Goal: Check status: Check status

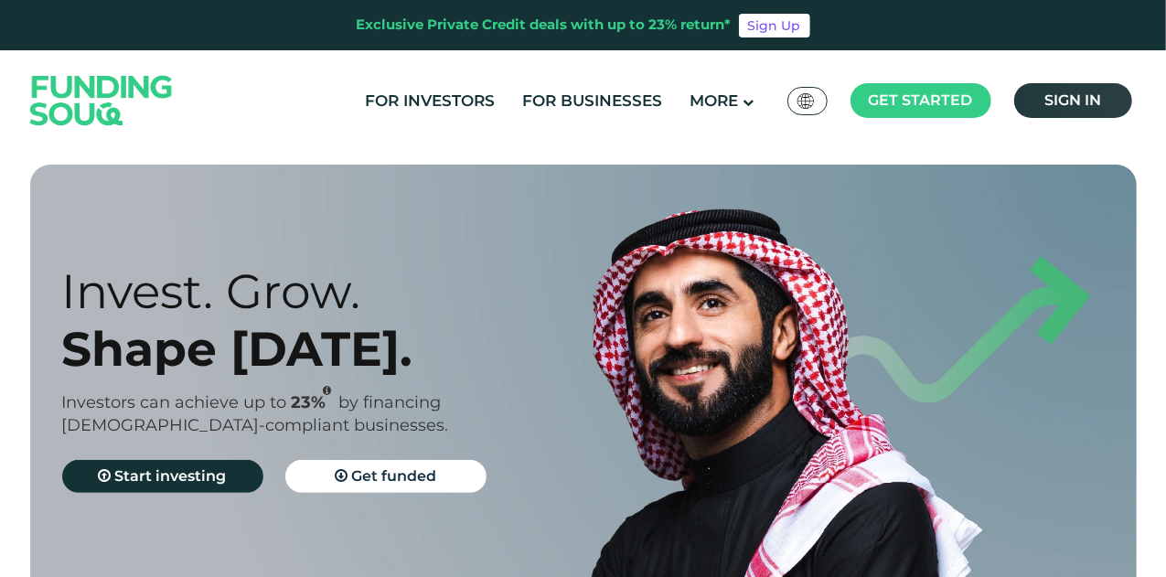
click at [1076, 102] on span "Sign in" at bounding box center [1073, 99] width 57 height 17
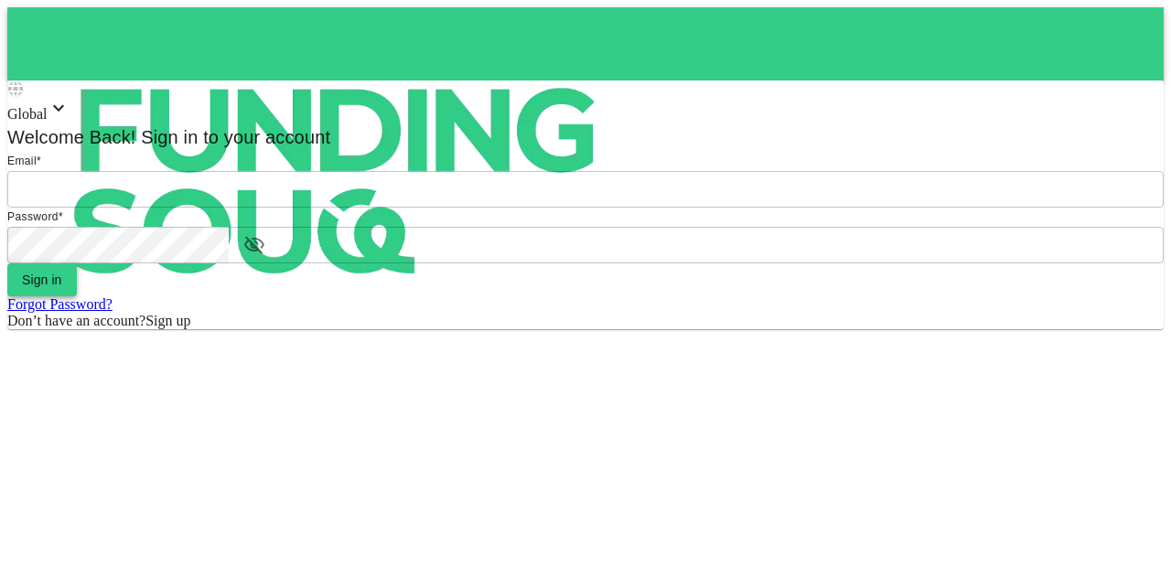
type input "[EMAIL_ADDRESS][PERSON_NAME][DOMAIN_NAME]"
click at [77, 296] on button "Sign in" at bounding box center [42, 279] width 70 height 33
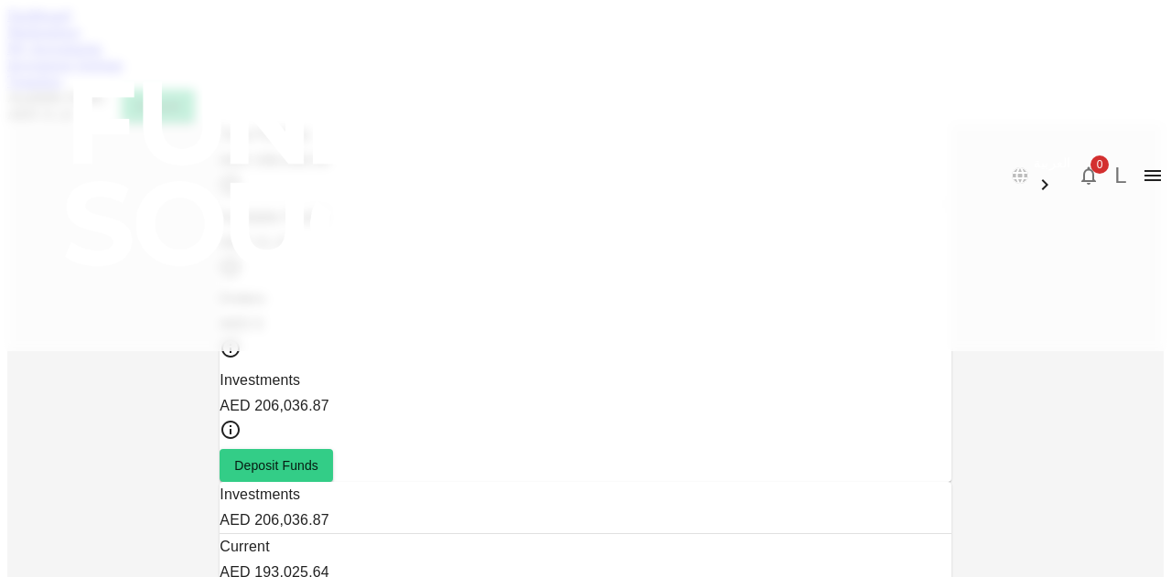
click at [81, 39] on link "Marketplace" at bounding box center [43, 32] width 73 height 16
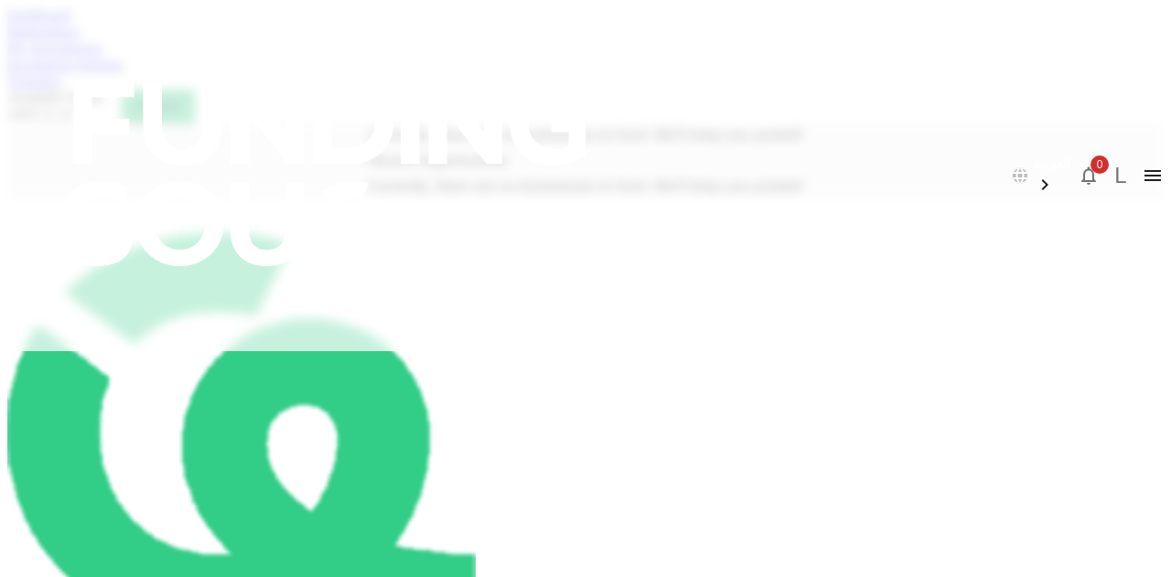
click at [124, 72] on link "Investment Settings" at bounding box center [65, 65] width 116 height 16
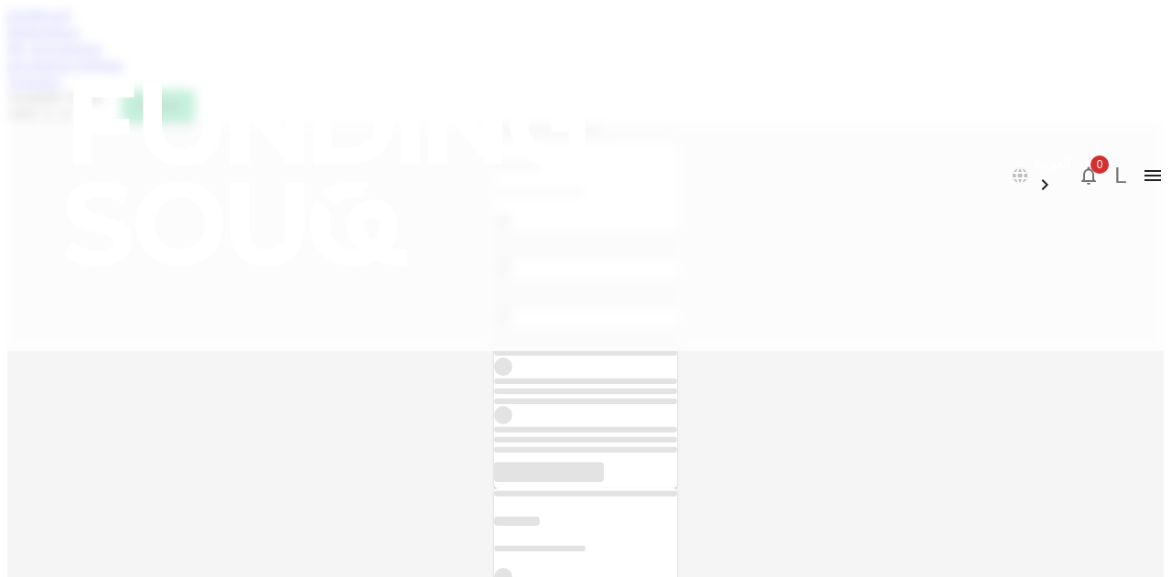
click at [102, 56] on link "My Investments" at bounding box center [54, 48] width 95 height 16
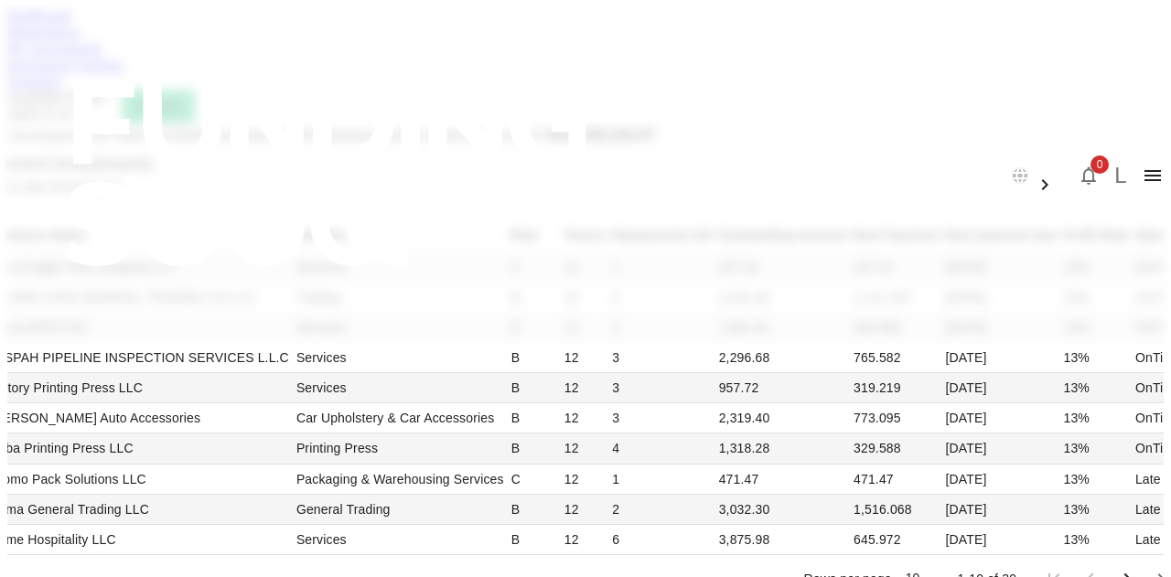
click at [140, 14] on img at bounding box center [329, 174] width 659 height 348
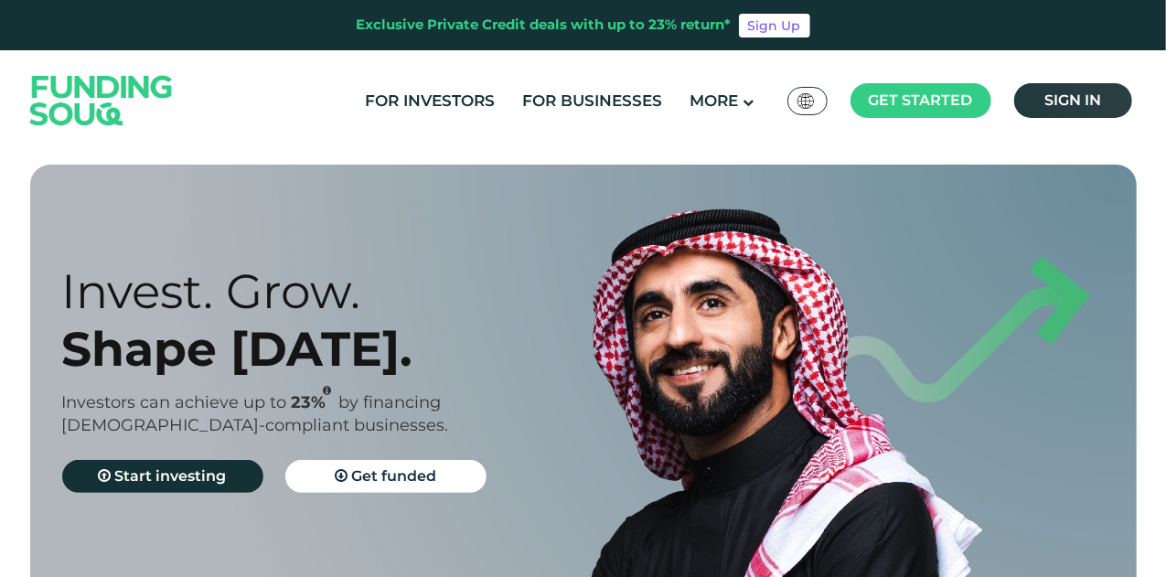
click at [1043, 91] on link "Sign in" at bounding box center [1074, 100] width 118 height 35
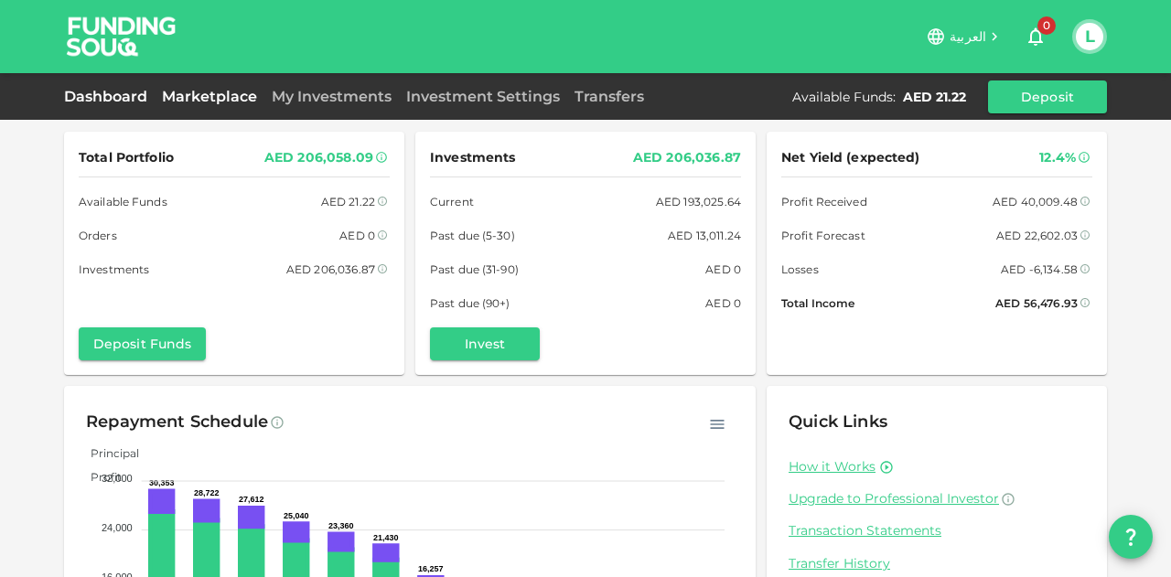
click at [194, 88] on link "Marketplace" at bounding box center [210, 96] width 110 height 17
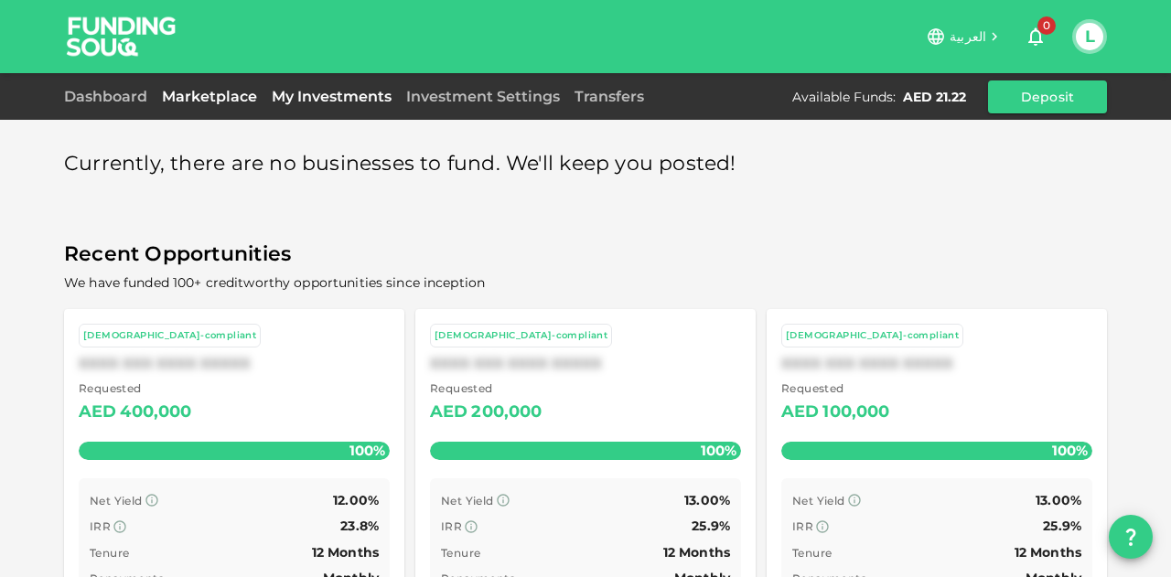
click at [327, 92] on link "My Investments" at bounding box center [331, 96] width 134 height 17
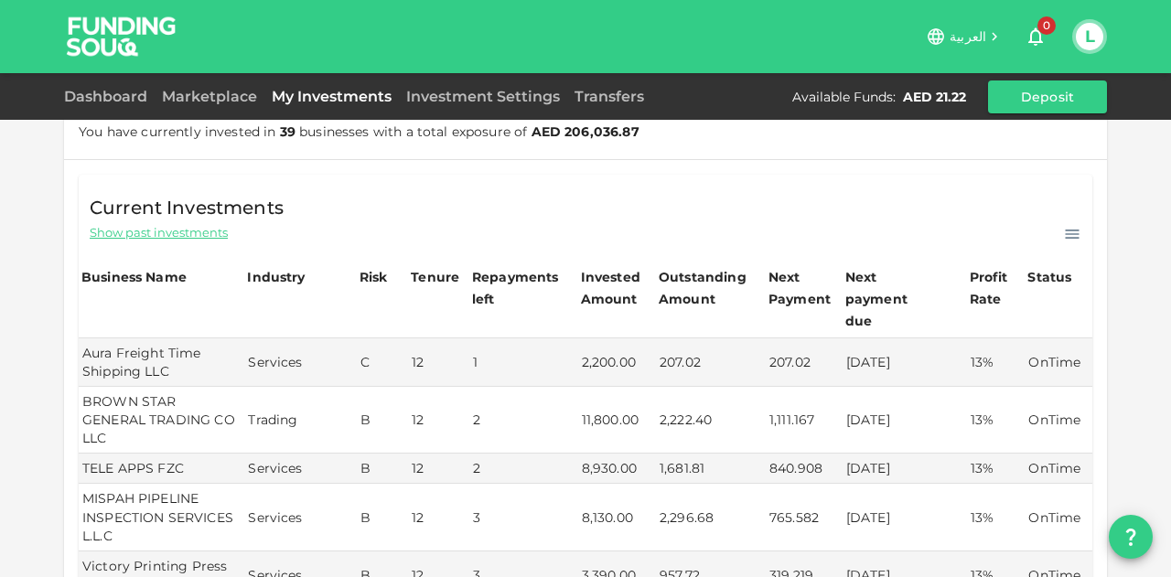
scroll to position [91, 0]
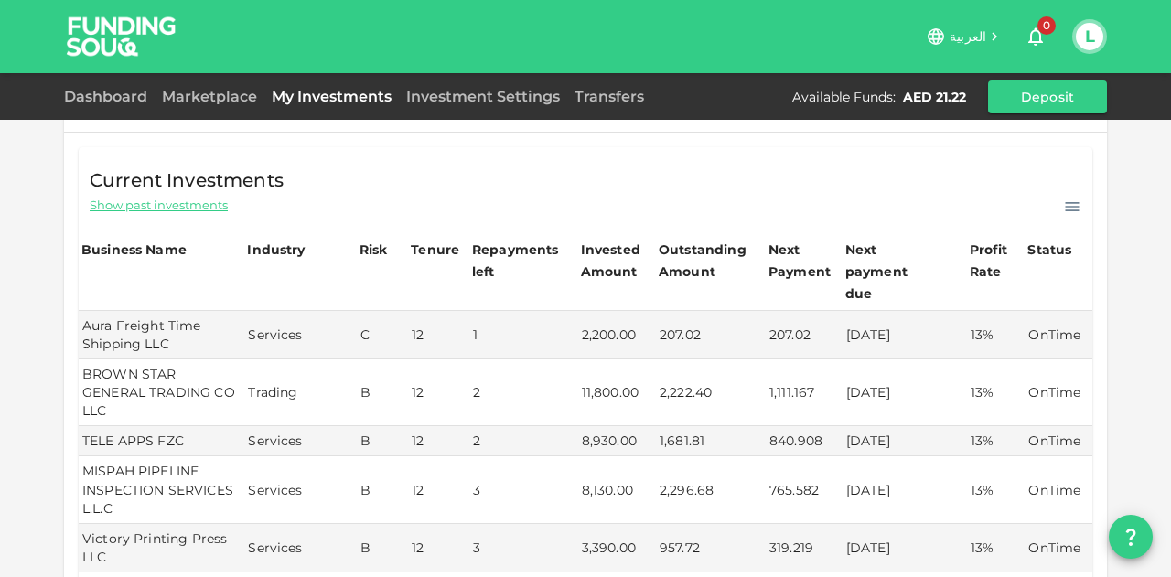
click at [170, 201] on span "Show past investments" at bounding box center [159, 205] width 138 height 17
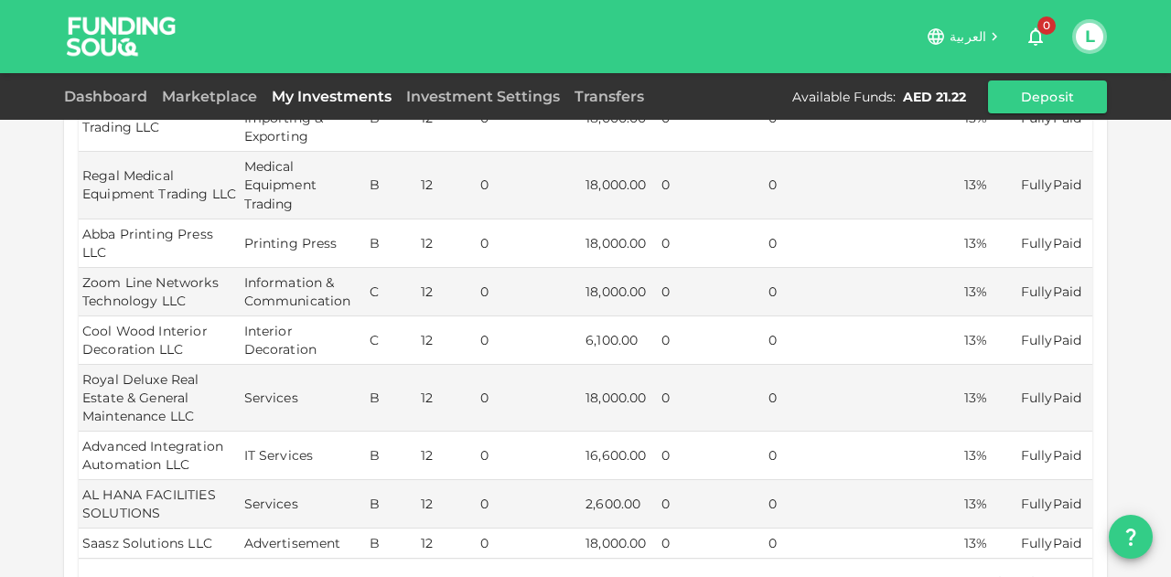
scroll to position [640, 0]
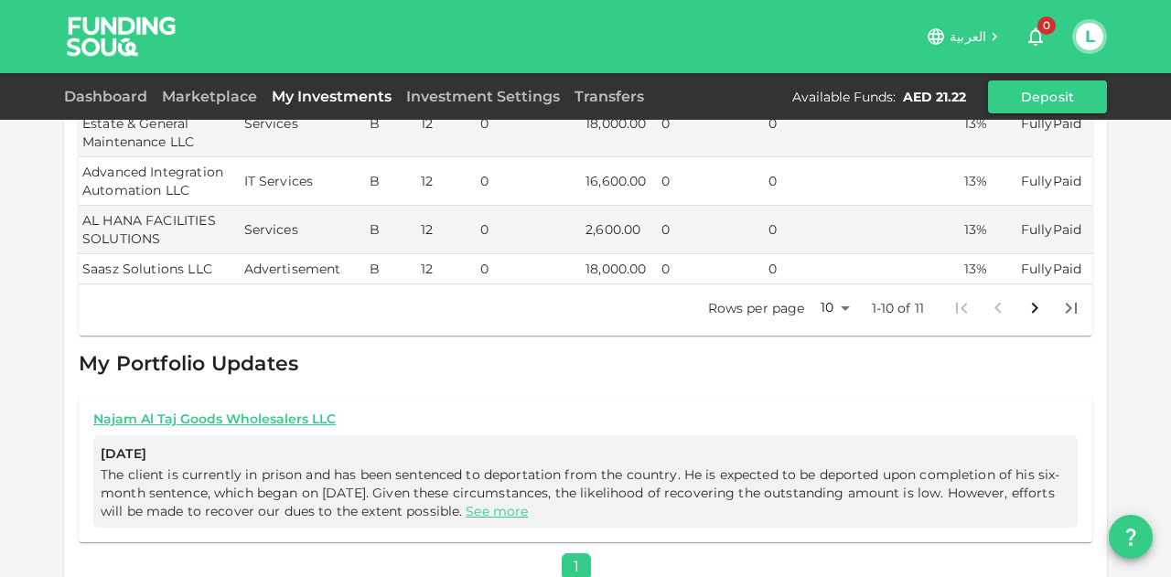
click at [1032, 302] on icon "Go to next page" at bounding box center [1035, 307] width 6 height 11
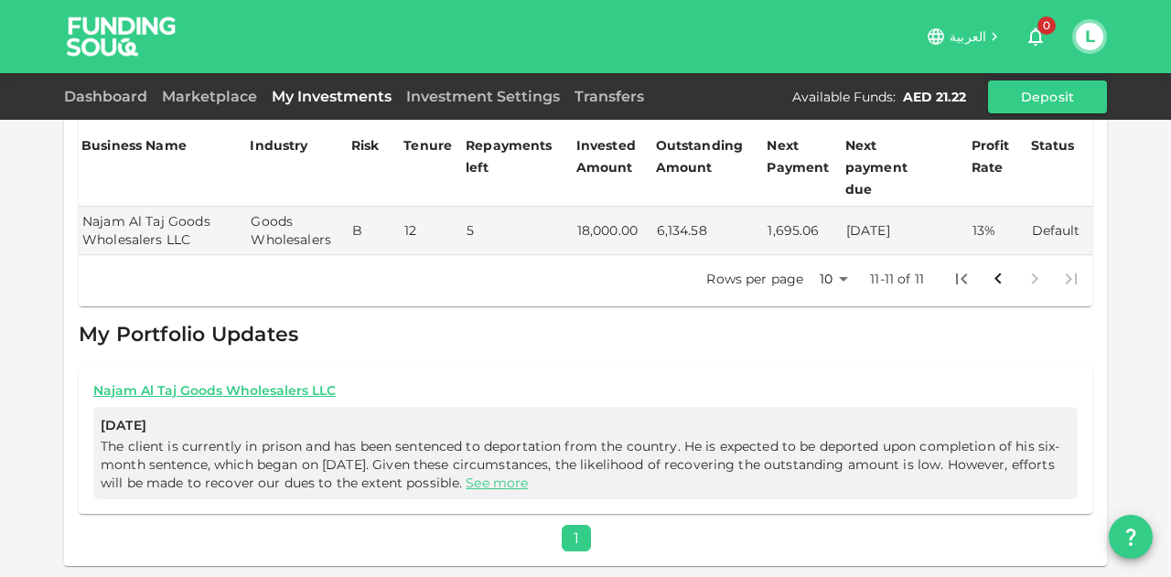
scroll to position [172, 0]
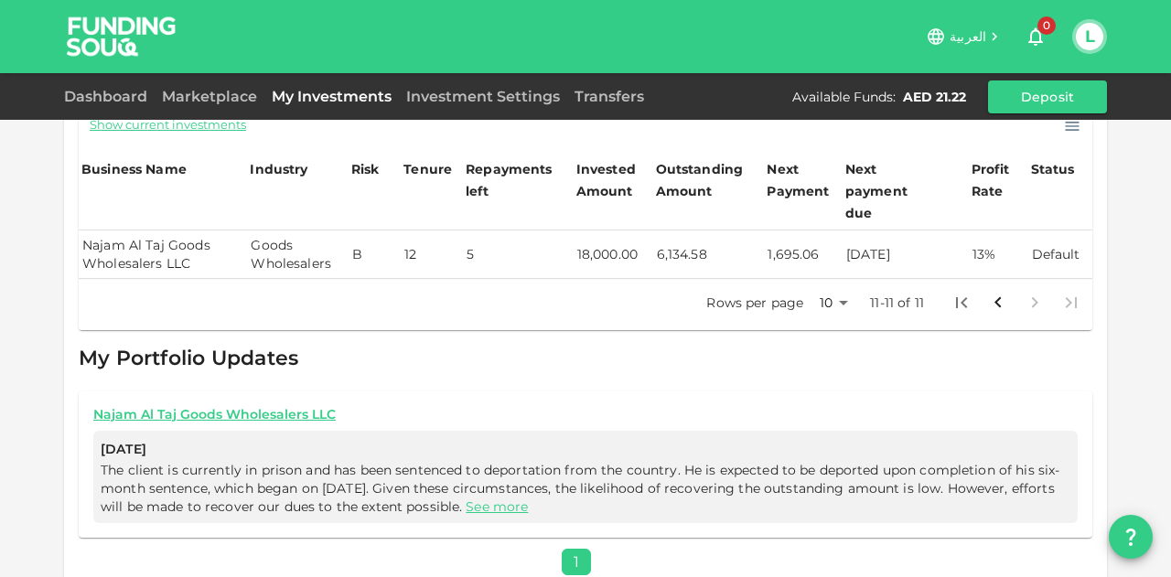
click at [1028, 231] on td "Default" at bounding box center [1060, 255] width 64 height 48
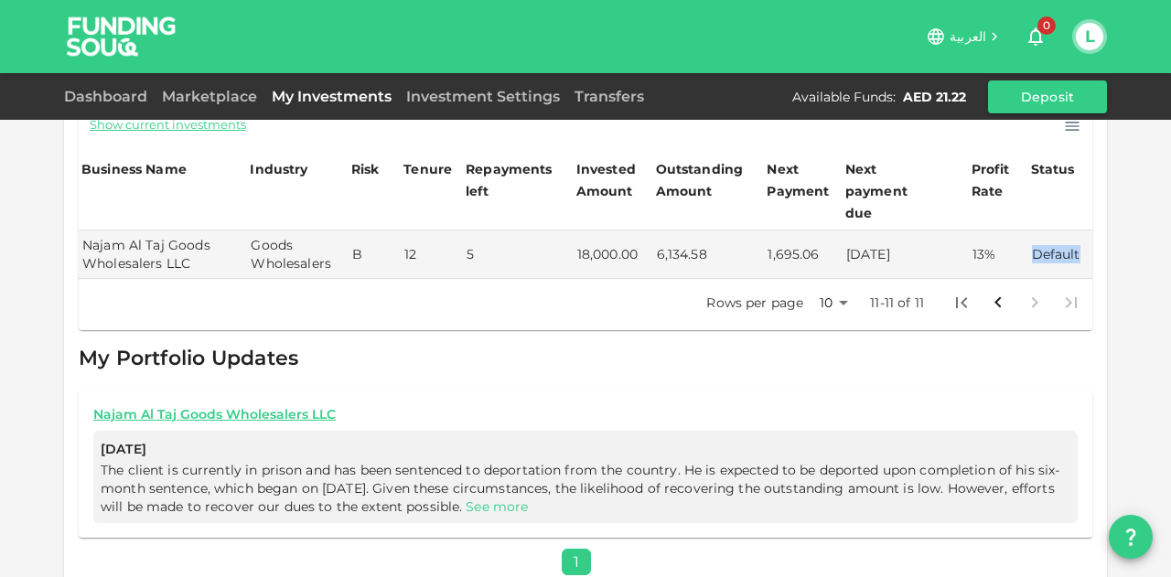
click at [511, 499] on link "See more" at bounding box center [497, 507] width 62 height 16
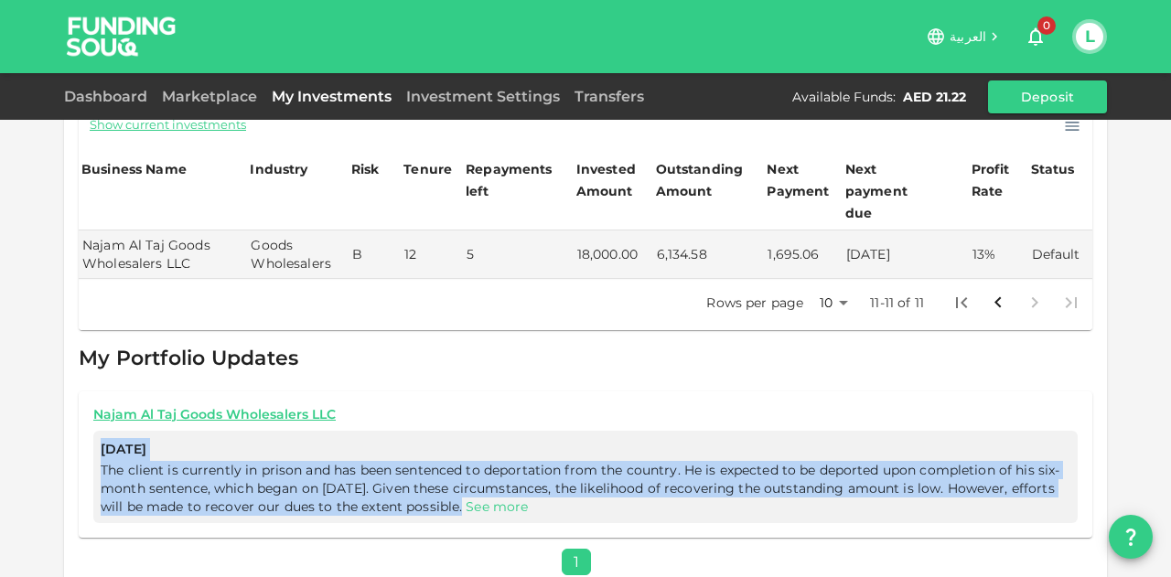
click at [511, 476] on span "The client is currently in prison and has been sentenced to deportation from th…" at bounding box center [586, 488] width 970 height 55
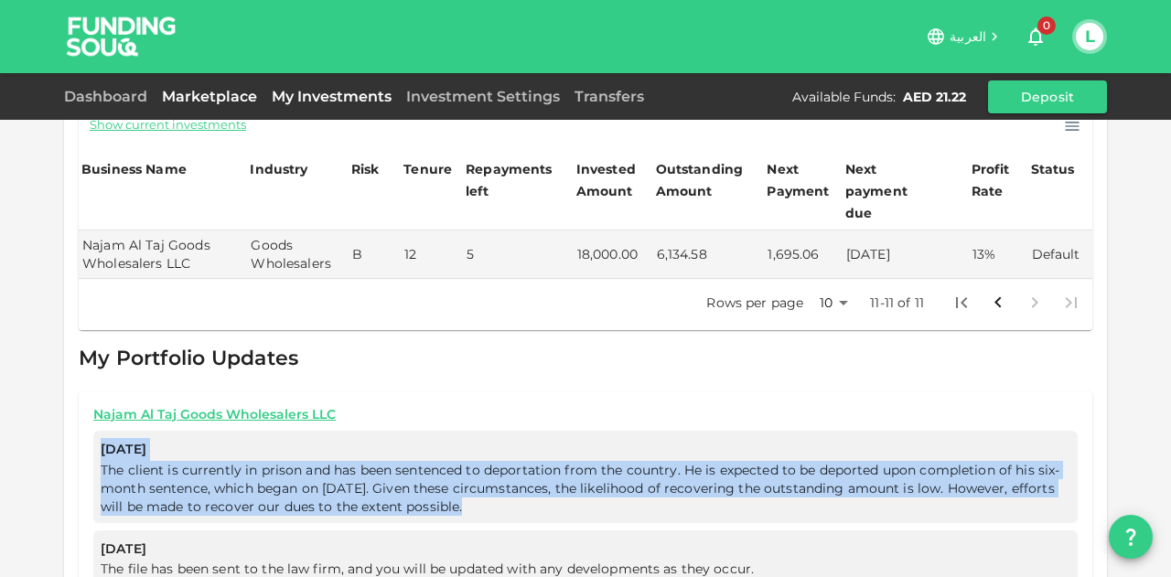
click at [228, 99] on link "Marketplace" at bounding box center [210, 96] width 110 height 17
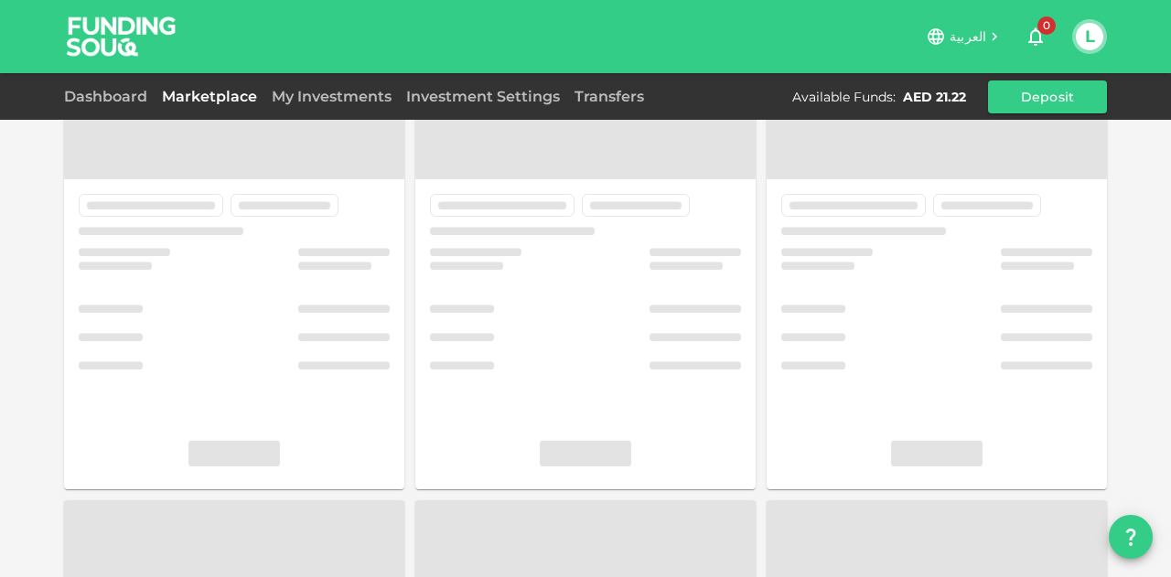
scroll to position [99, 0]
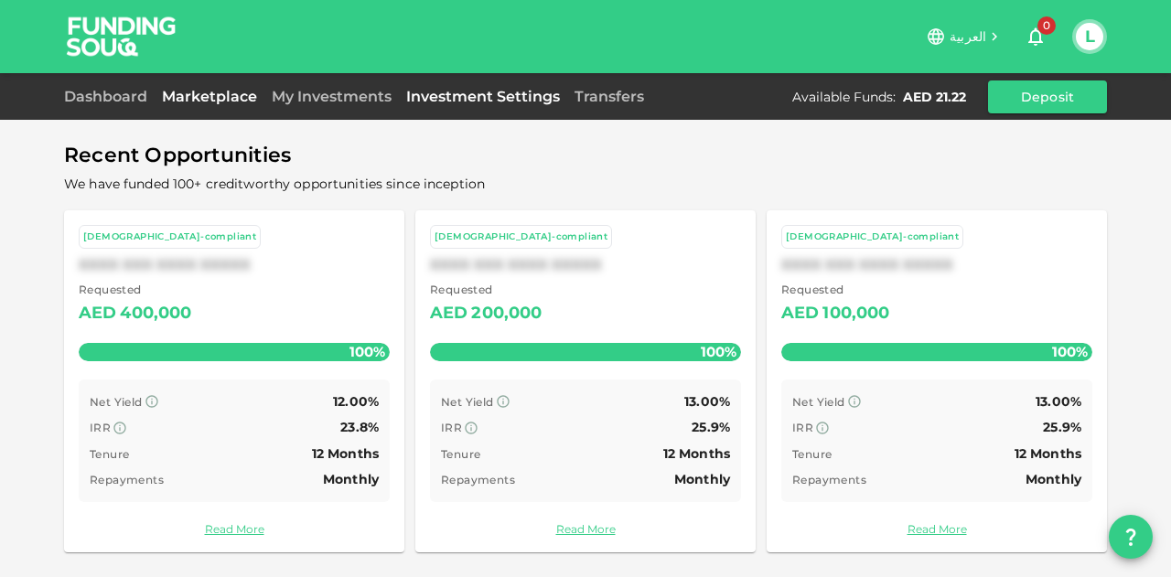
click at [487, 100] on link "Investment Settings" at bounding box center [483, 96] width 168 height 17
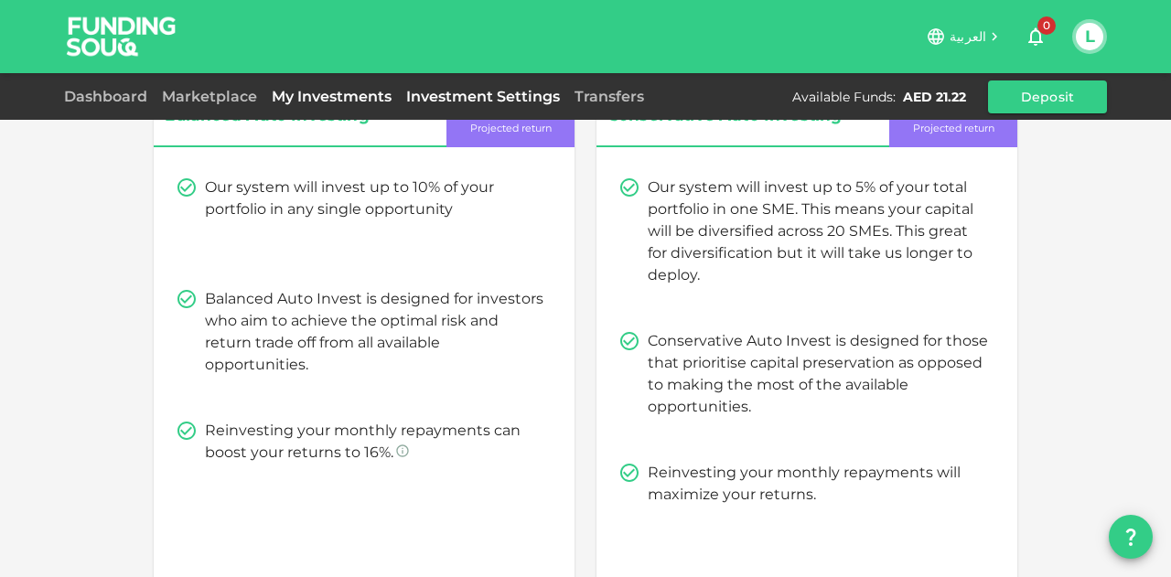
click at [340, 101] on link "My Investments" at bounding box center [331, 96] width 134 height 17
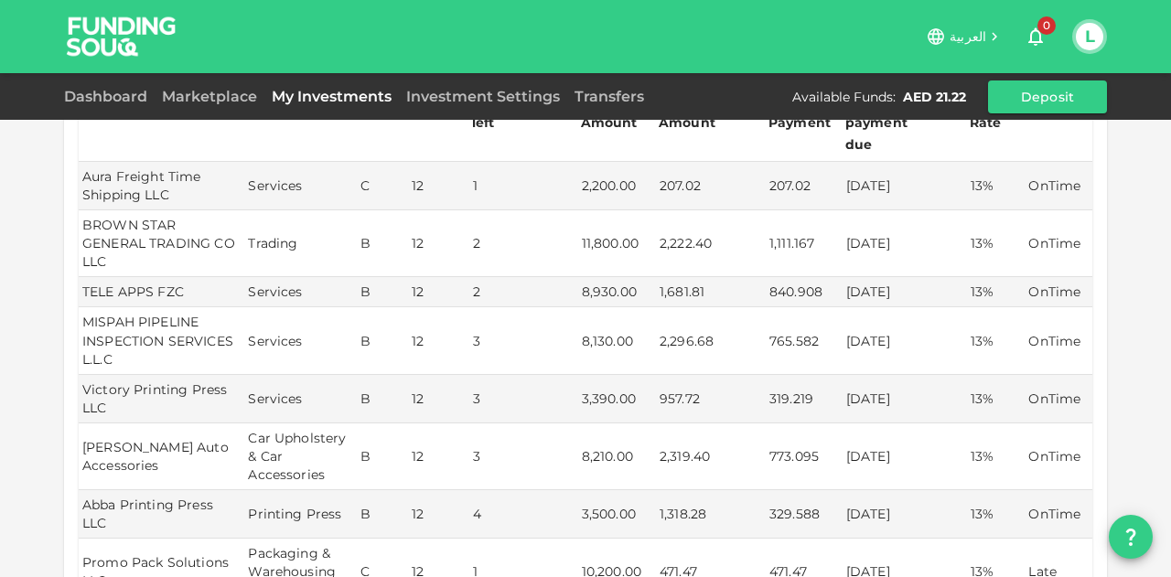
scroll to position [373, 0]
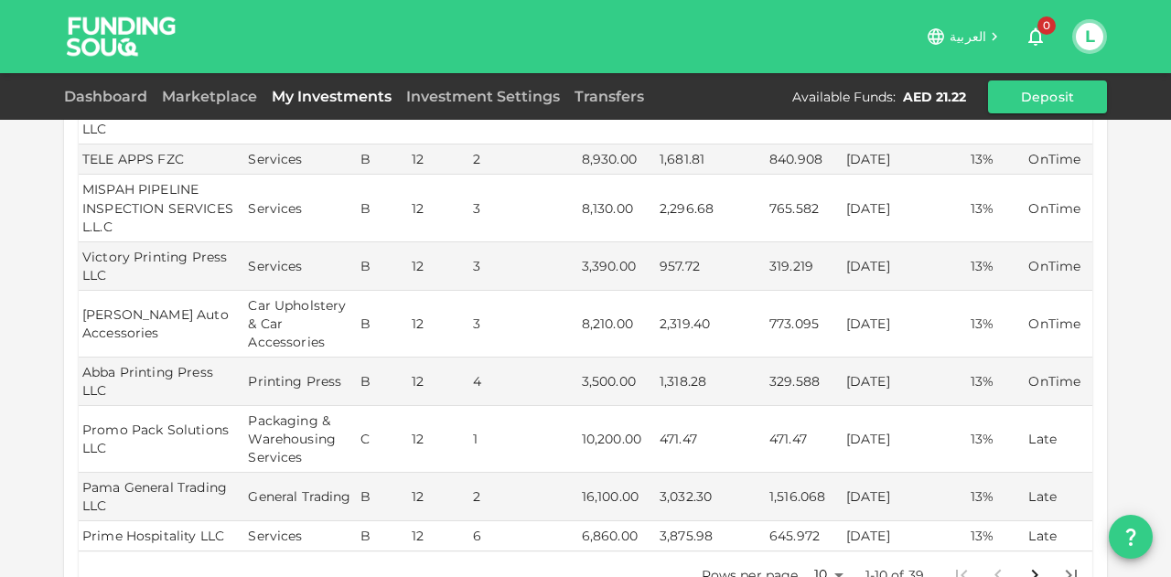
click at [825, 527] on body "العربية 0 L Dashboard Marketplace My Investments Investment Settings Transfers …" at bounding box center [585, 288] width 1171 height 577
click at [818, 513] on li "50" at bounding box center [822, 513] width 55 height 33
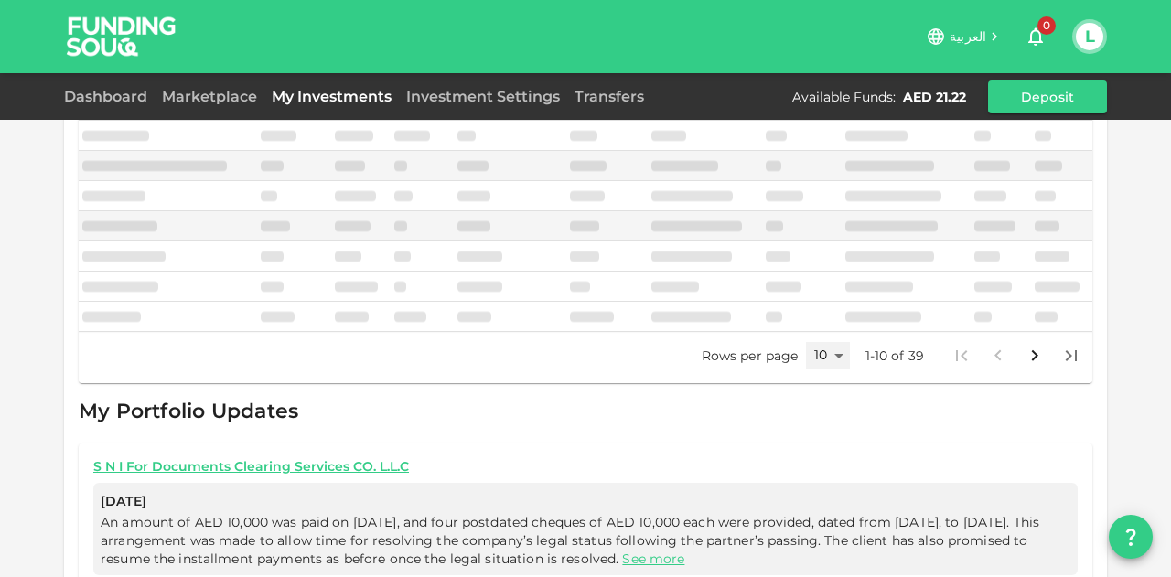
type input "50"
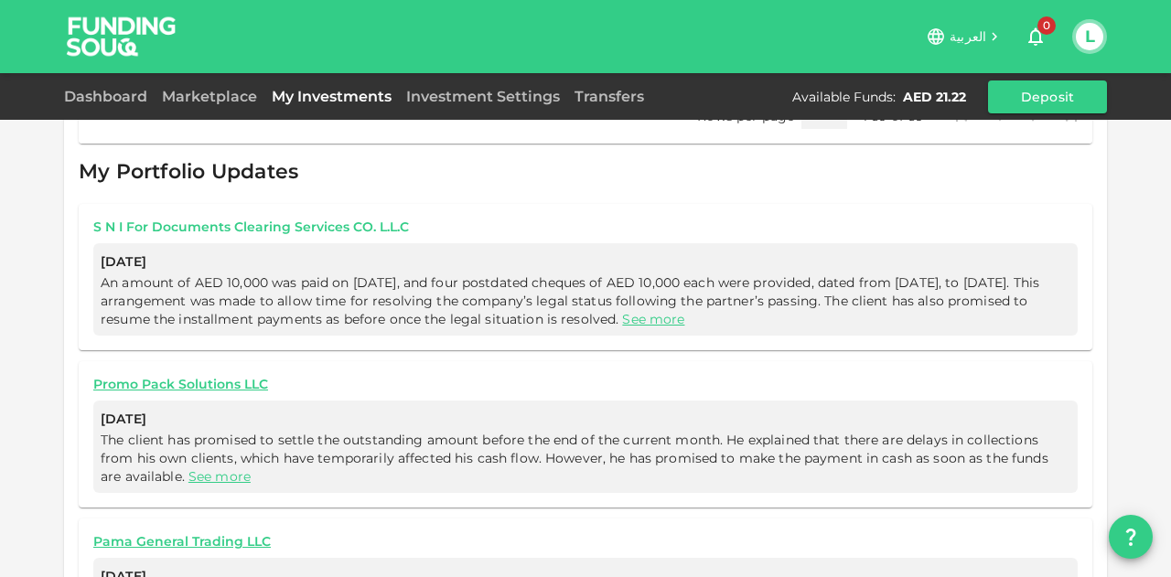
scroll to position [2098, 0]
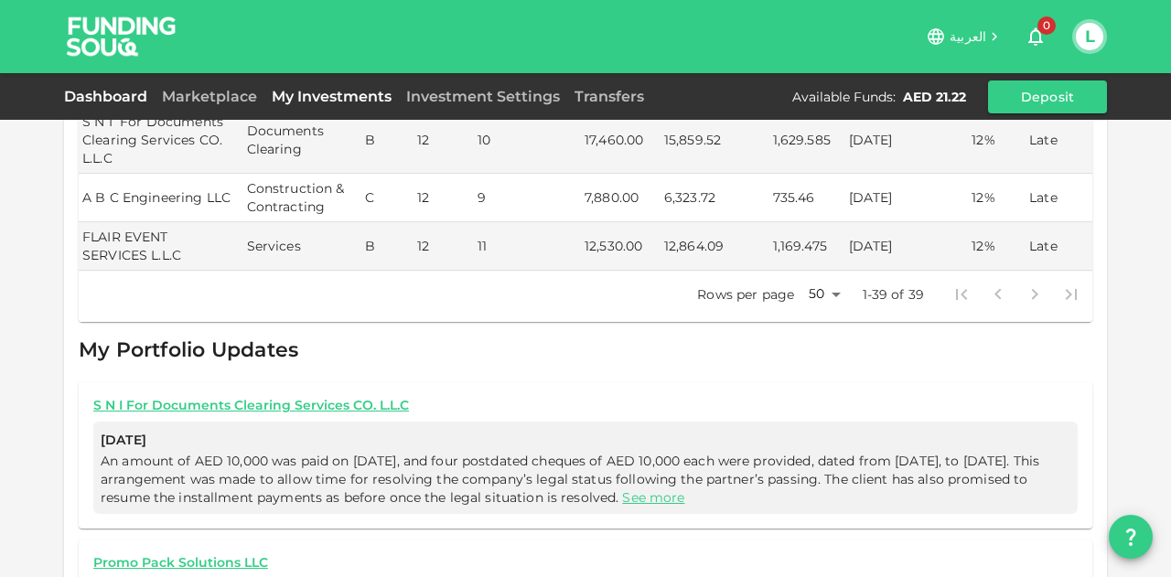
click at [146, 88] on link "Dashboard" at bounding box center [109, 96] width 91 height 17
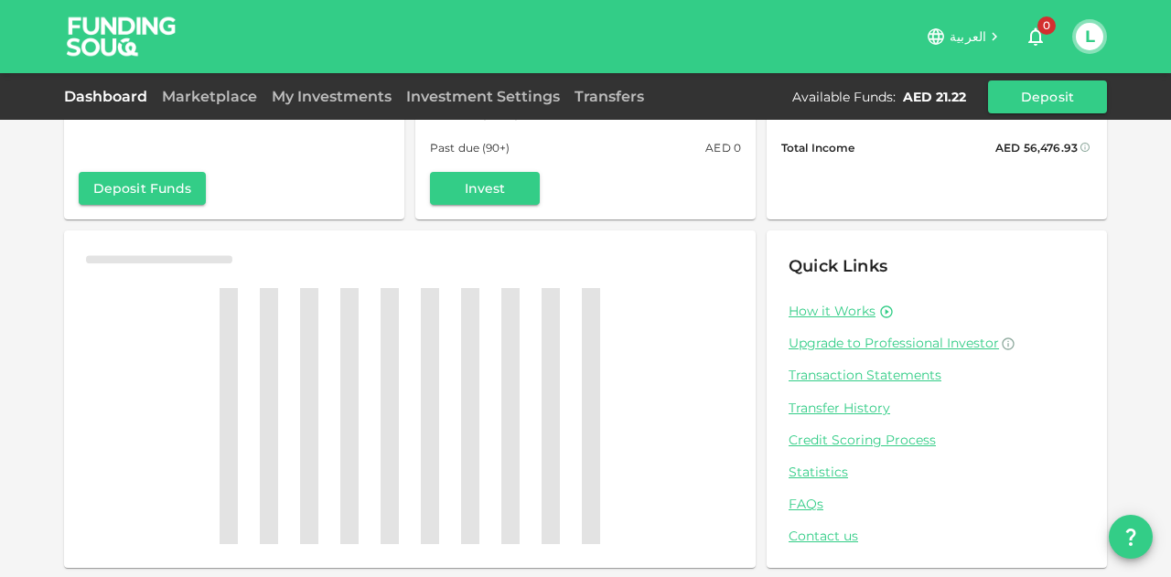
scroll to position [179, 0]
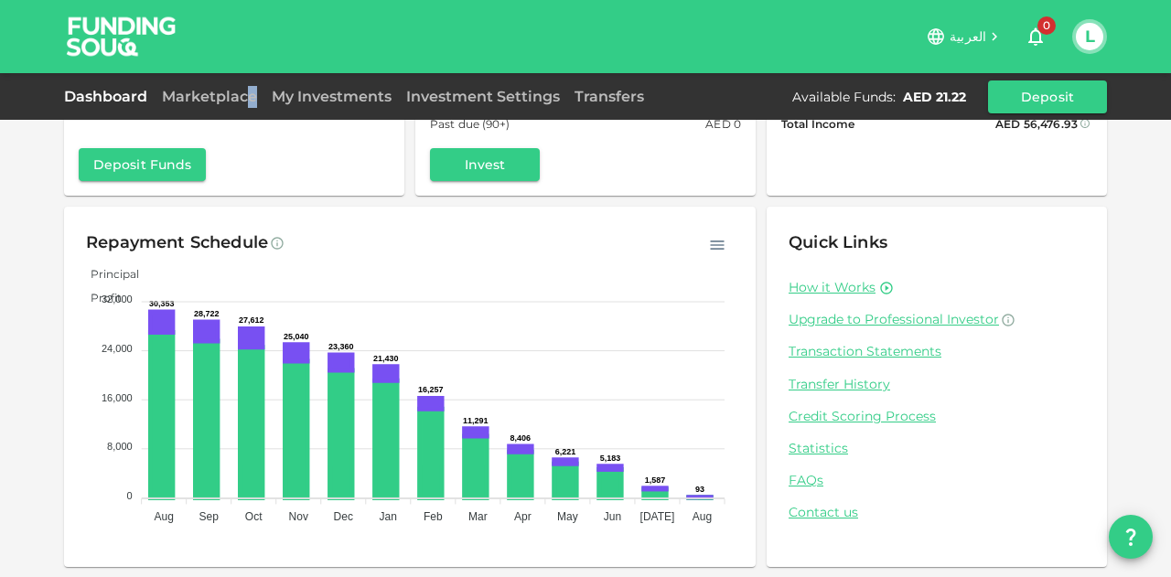
drag, startPoint x: 258, startPoint y: 79, endPoint x: 237, endPoint y: 83, distance: 21.5
click at [242, 83] on div "Dashboard Marketplace My Investments Investment Settings Transfers Available Fu…" at bounding box center [585, 96] width 1171 height 47
click at [234, 86] on div "Marketplace" at bounding box center [210, 97] width 110 height 22
click at [231, 92] on link "Marketplace" at bounding box center [210, 96] width 110 height 17
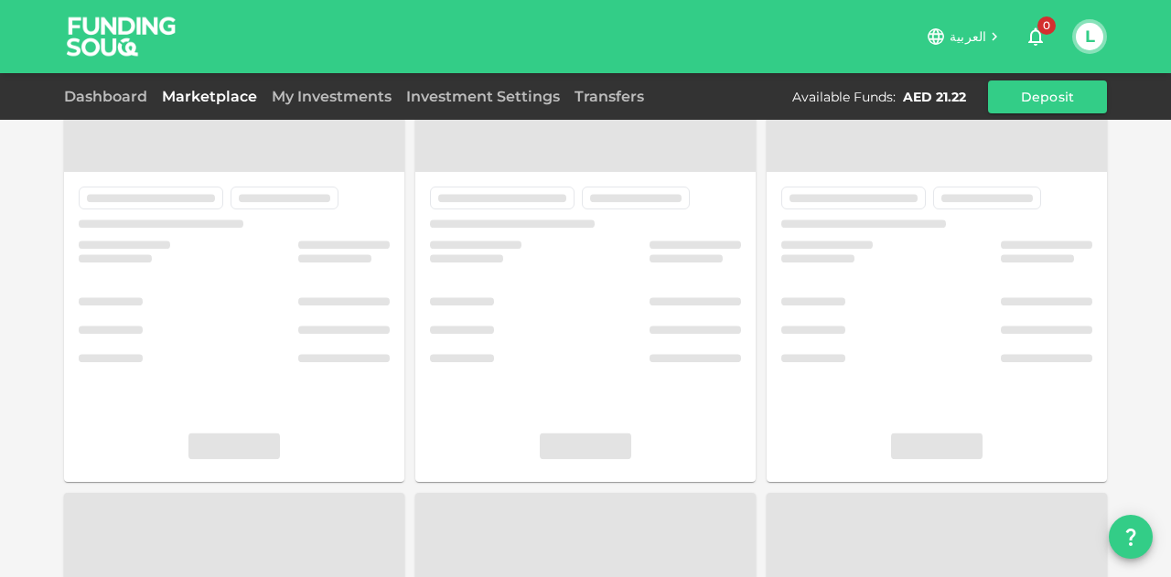
scroll to position [99, 0]
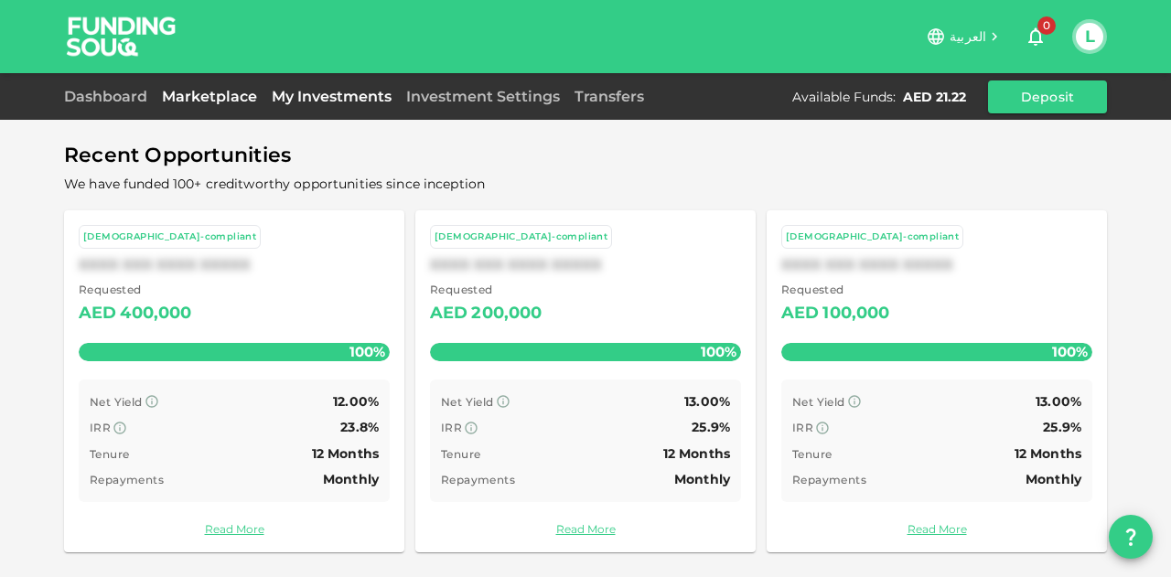
click at [313, 102] on link "My Investments" at bounding box center [331, 96] width 134 height 17
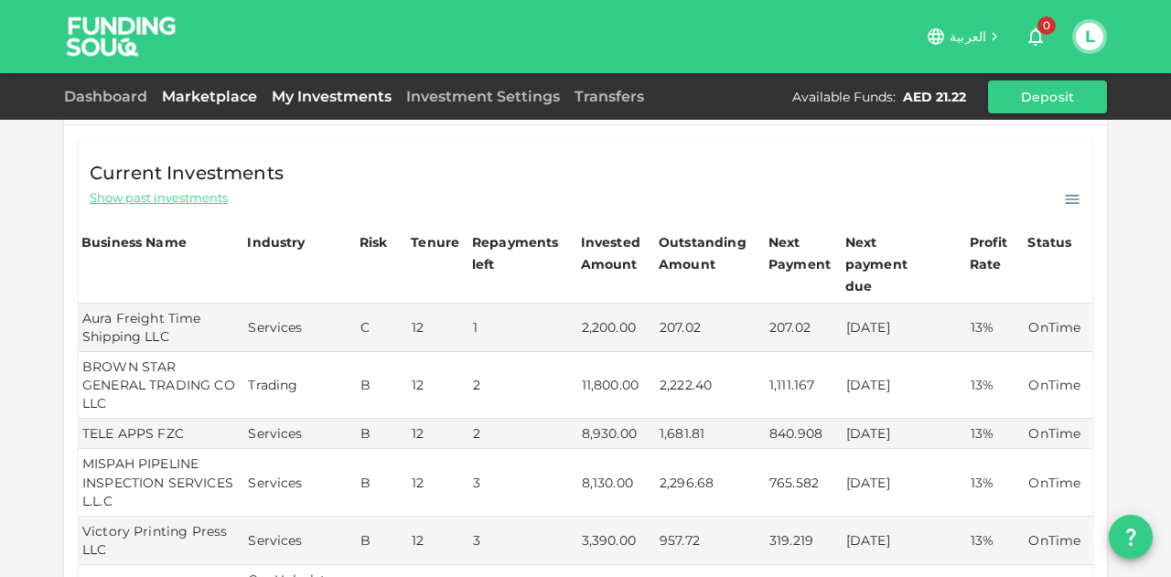
click at [254, 91] on link "Marketplace" at bounding box center [210, 96] width 110 height 17
